Goal: Check status

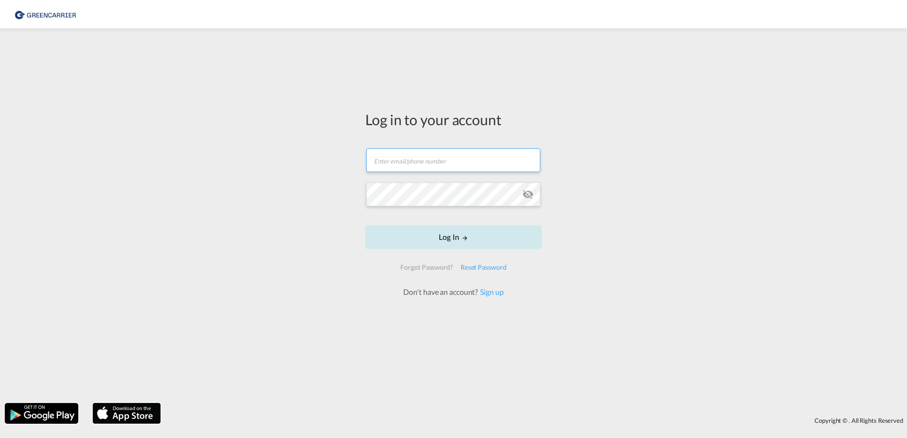
type input "[PERSON_NAME][EMAIL_ADDRESS][PERSON_NAME][DOMAIN_NAME]"
click at [453, 233] on button "Log In" at bounding box center [453, 237] width 176 height 24
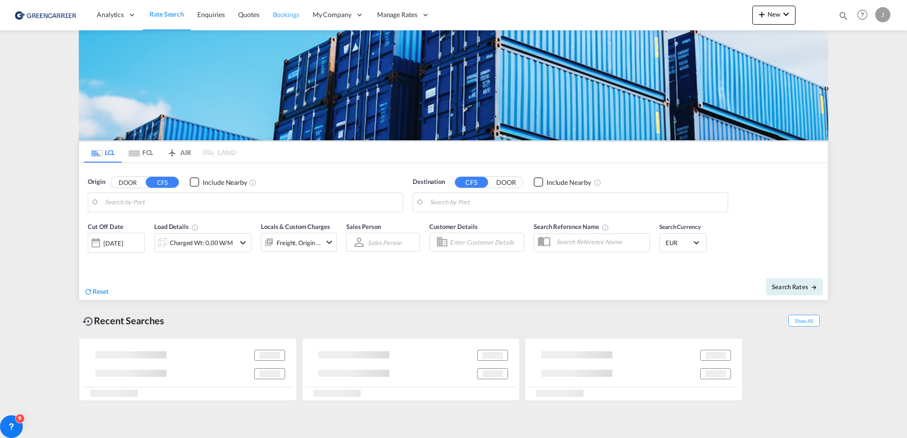
click at [291, 17] on span "Bookings" at bounding box center [286, 14] width 27 height 8
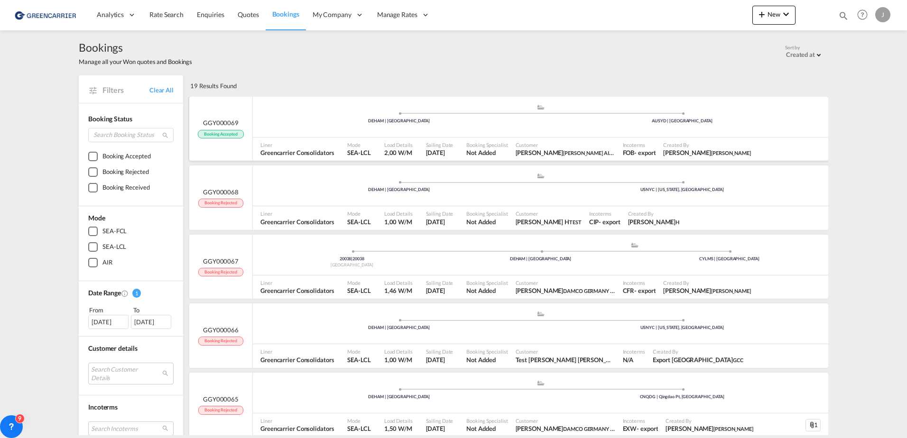
click at [526, 145] on span "Customer" at bounding box center [566, 144] width 100 height 7
